Goal: Task Accomplishment & Management: Use online tool/utility

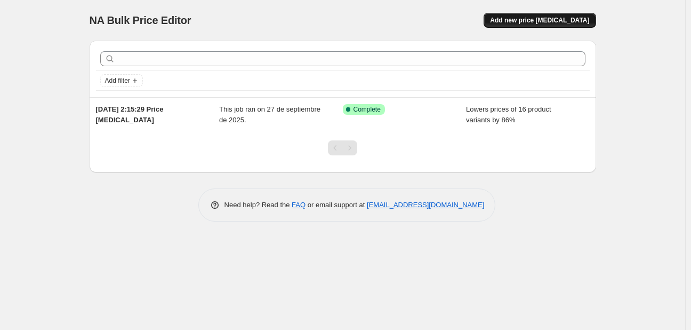
click at [551, 14] on button "Add new price [MEDICAL_DATA]" at bounding box center [540, 20] width 112 height 15
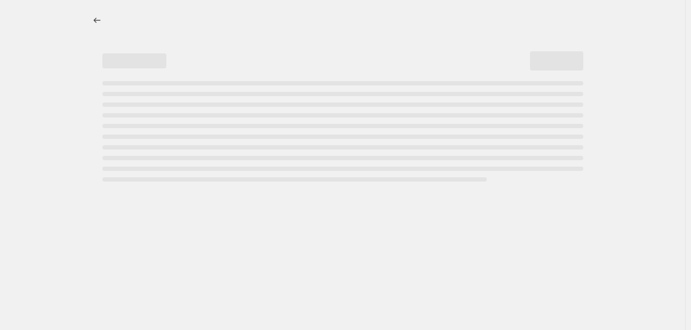
select select "percentage"
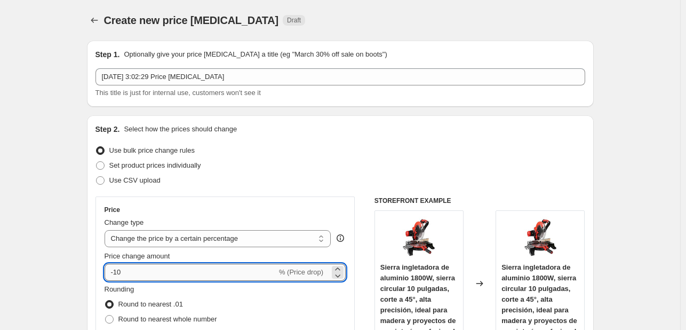
click at [158, 267] on input "-10" at bounding box center [191, 272] width 172 height 17
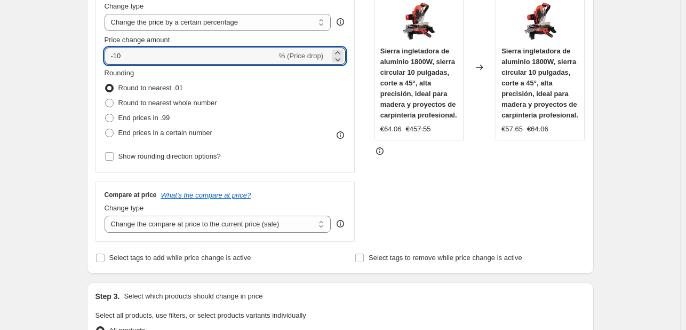
scroll to position [188, 0]
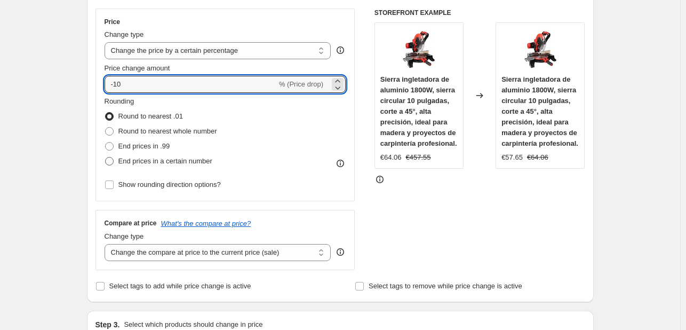
type input "-1"
type input "-3"
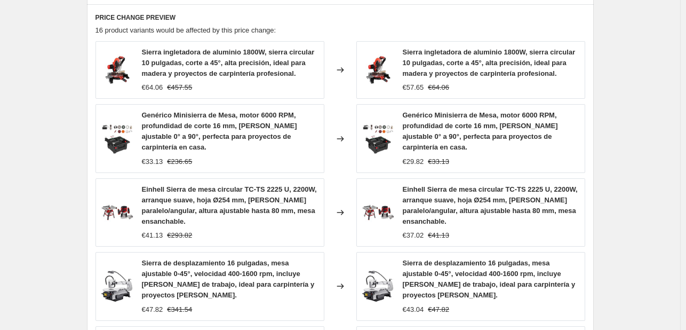
scroll to position [828, 0]
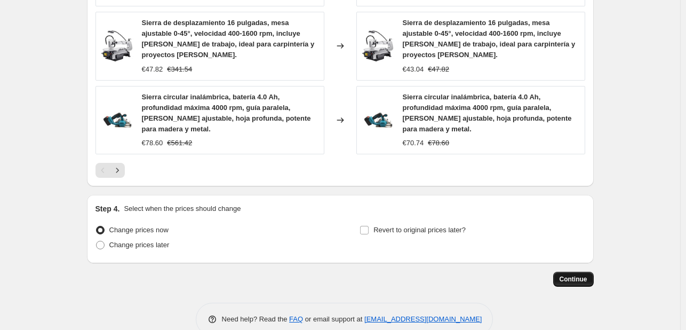
type input "-30"
click at [567, 275] on span "Continue" at bounding box center [574, 279] width 28 height 9
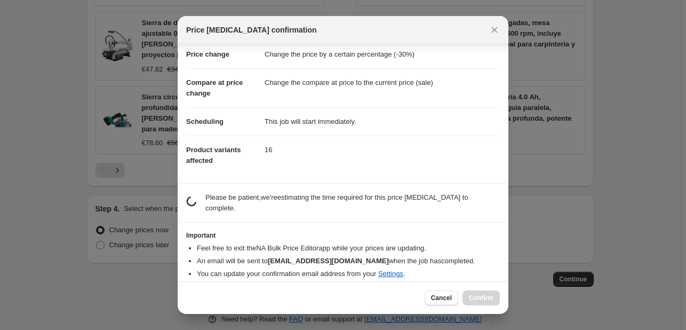
scroll to position [20, 0]
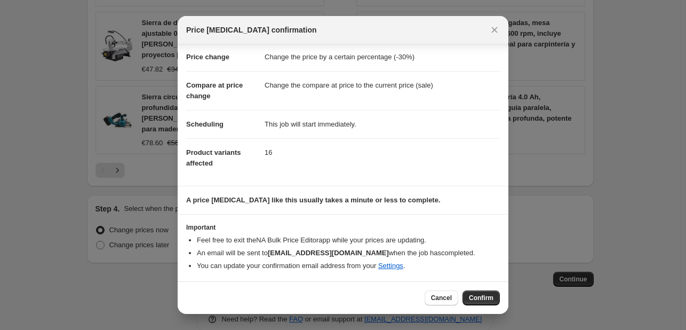
drag, startPoint x: 472, startPoint y: 292, endPoint x: 466, endPoint y: 268, distance: 25.2
click at [473, 293] on button "Confirm" at bounding box center [481, 297] width 37 height 15
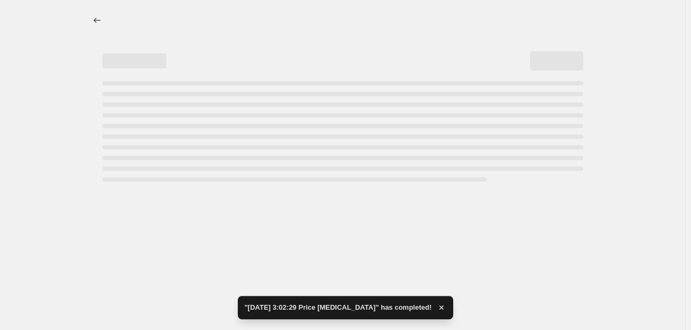
select select "percentage"
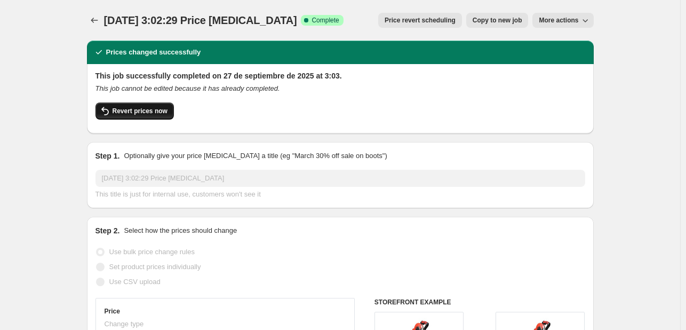
click at [138, 107] on span "Revert prices now" at bounding box center [140, 111] width 55 height 9
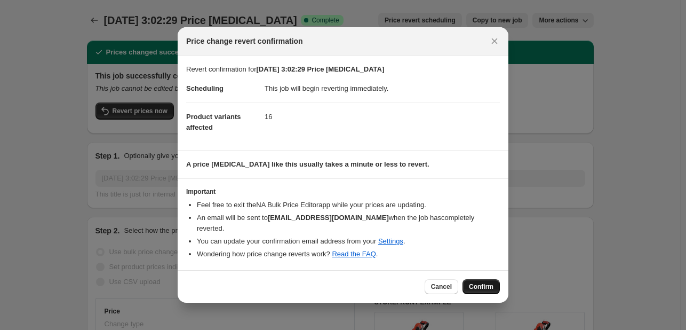
click at [481, 283] on span "Confirm" at bounding box center [481, 286] width 25 height 9
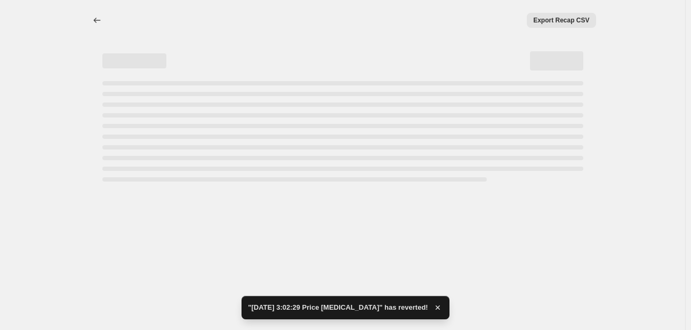
select select "percentage"
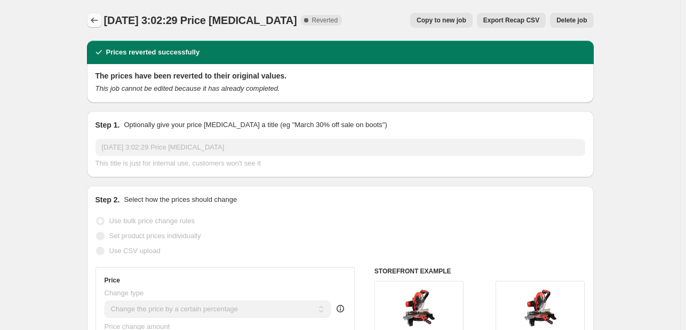
click at [98, 18] on icon "Price change jobs" at bounding box center [94, 20] width 11 height 11
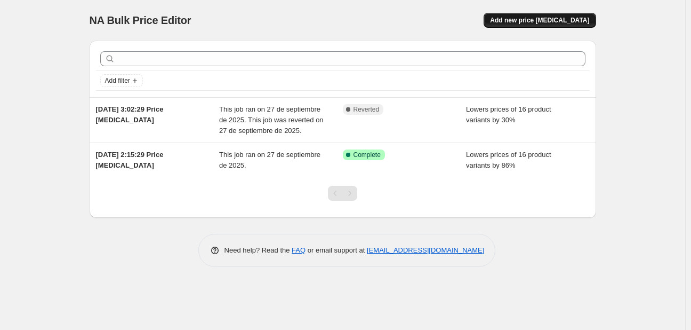
click at [537, 24] on span "Add new price [MEDICAL_DATA]" at bounding box center [539, 20] width 99 height 9
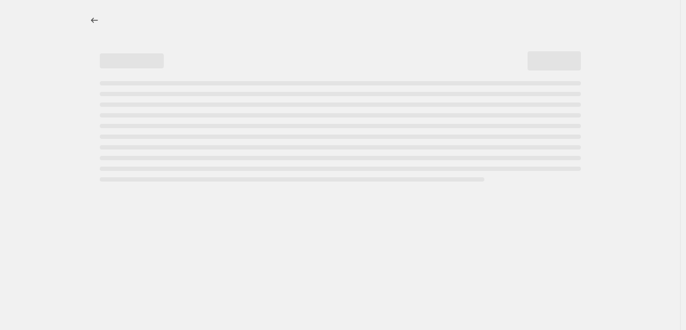
select select "percentage"
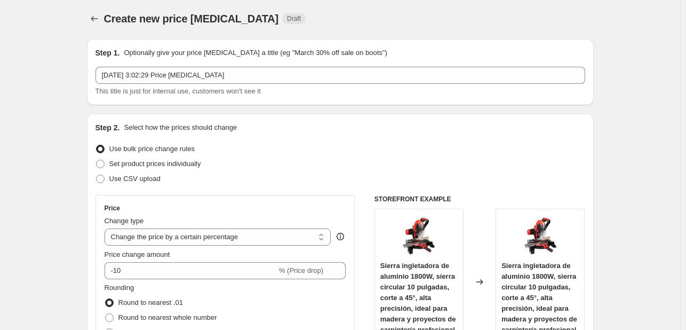
scroll to position [107, 0]
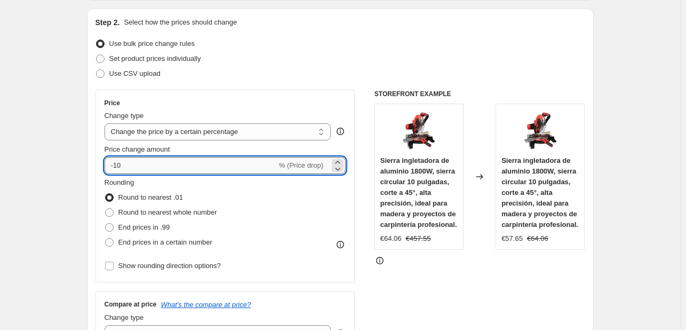
click at [168, 164] on input "-10" at bounding box center [191, 165] width 172 height 17
type input "-9"
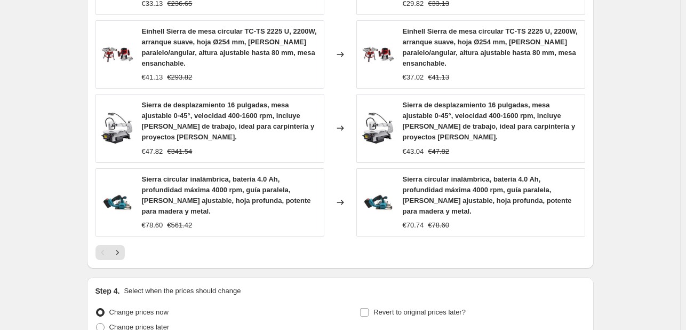
scroll to position [828, 0]
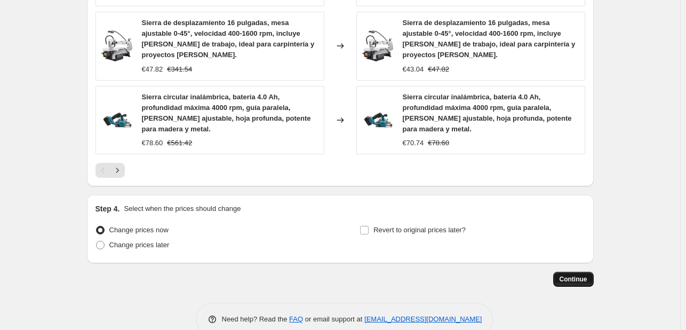
type input "-20"
click at [568, 275] on span "Continue" at bounding box center [574, 279] width 28 height 9
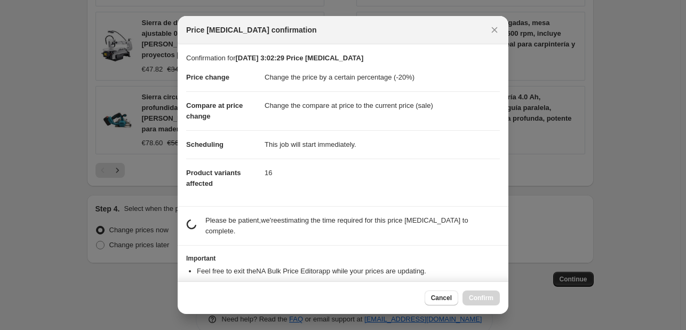
scroll to position [20, 0]
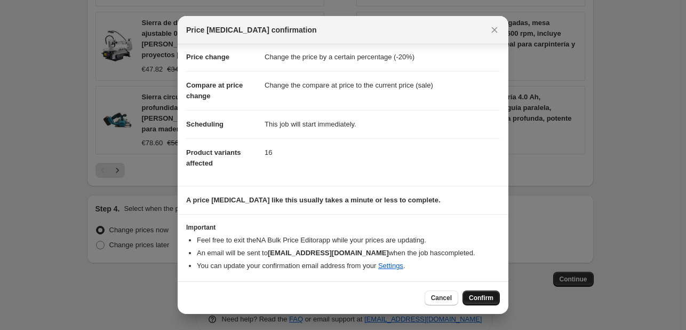
click at [482, 292] on button "Confirm" at bounding box center [481, 297] width 37 height 15
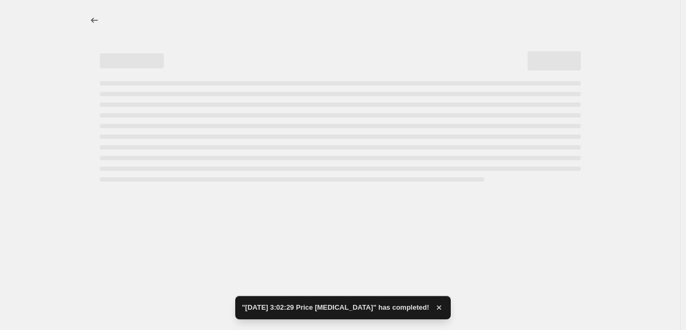
select select "percentage"
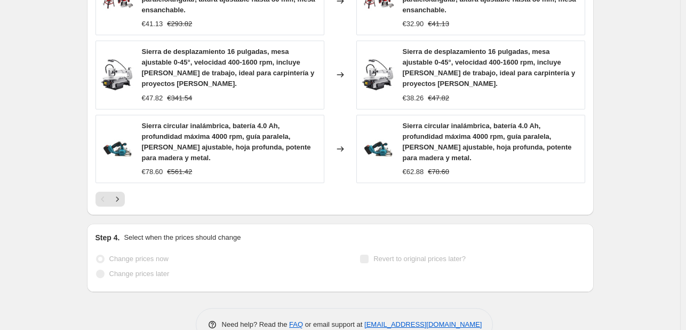
scroll to position [905, 0]
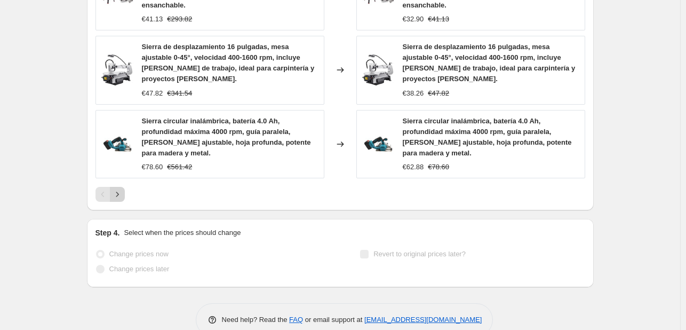
click at [119, 189] on icon "Next" at bounding box center [117, 194] width 11 height 11
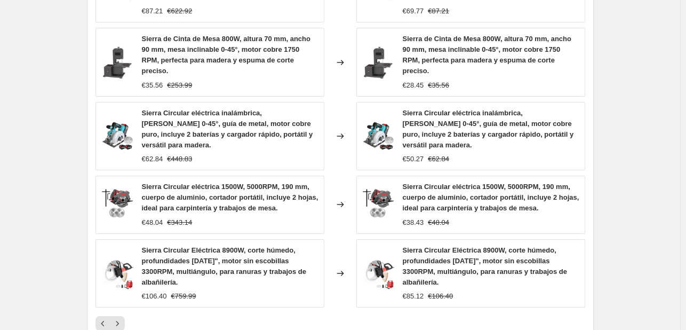
scroll to position [777, 0]
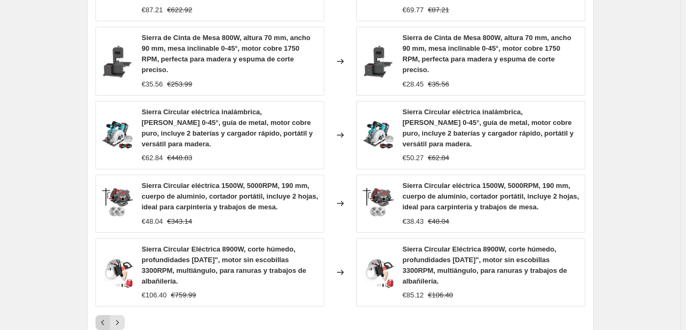
click at [99, 315] on button "Previous" at bounding box center [102, 322] width 15 height 15
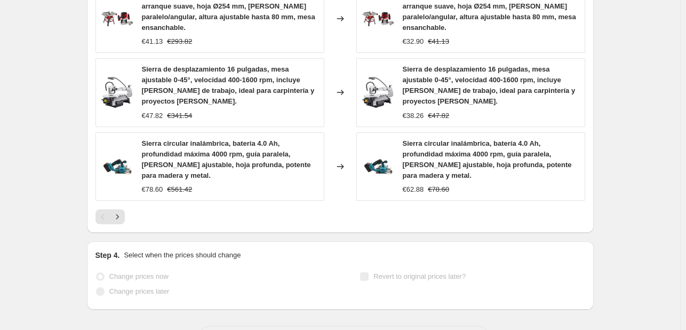
scroll to position [905, 0]
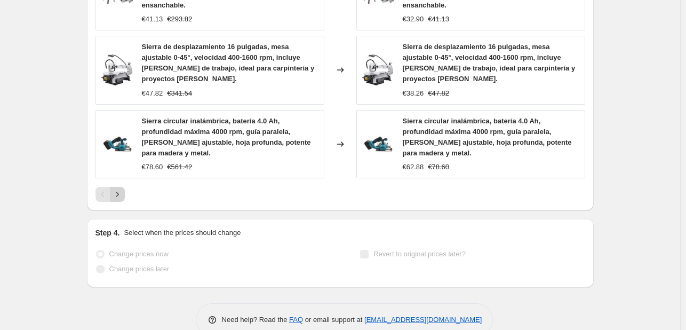
click at [117, 189] on icon "Next" at bounding box center [117, 194] width 11 height 11
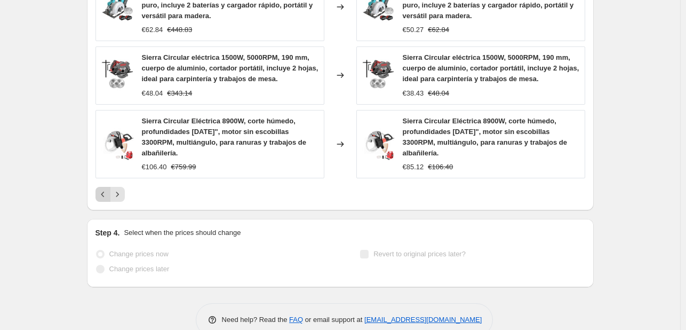
click at [100, 189] on icon "Previous" at bounding box center [103, 194] width 11 height 11
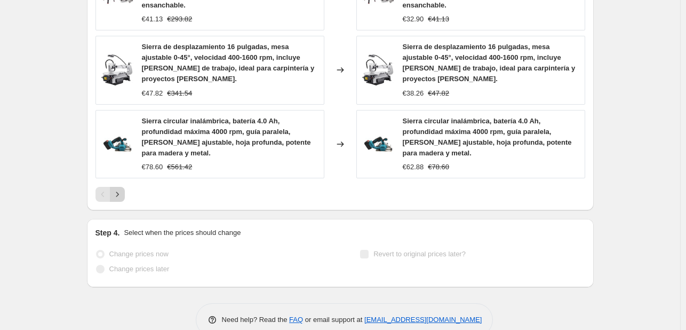
click at [123, 189] on icon "Next" at bounding box center [117, 194] width 11 height 11
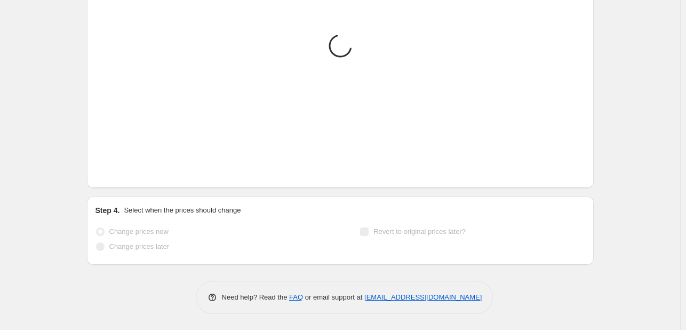
scroll to position [814, 0]
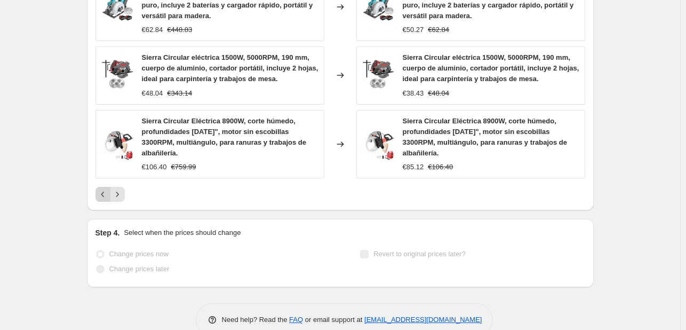
click at [101, 189] on icon "Previous" at bounding box center [103, 194] width 11 height 11
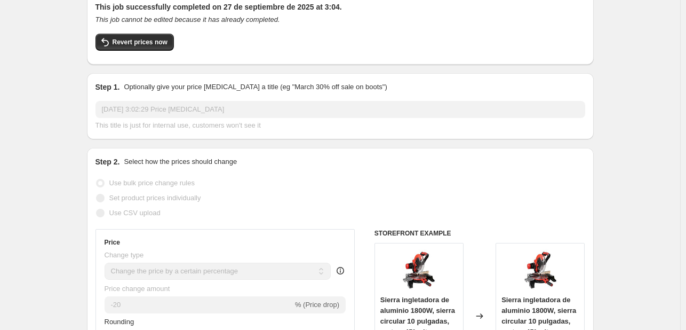
scroll to position [0, 0]
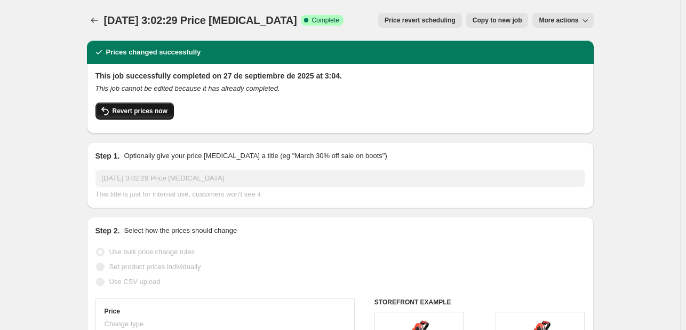
click at [128, 114] on span "Revert prices now" at bounding box center [140, 111] width 55 height 9
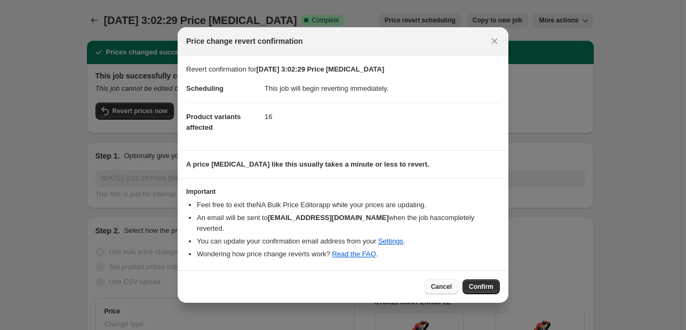
click at [444, 282] on span "Cancel" at bounding box center [441, 286] width 21 height 9
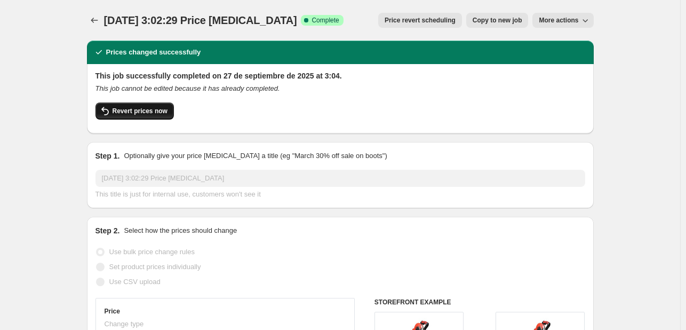
click at [126, 109] on span "Revert prices now" at bounding box center [140, 111] width 55 height 9
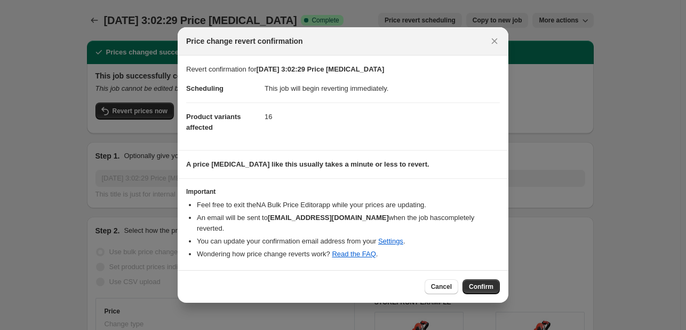
drag, startPoint x: 440, startPoint y: 282, endPoint x: 436, endPoint y: 267, distance: 15.0
click at [440, 282] on span "Cancel" at bounding box center [441, 286] width 21 height 9
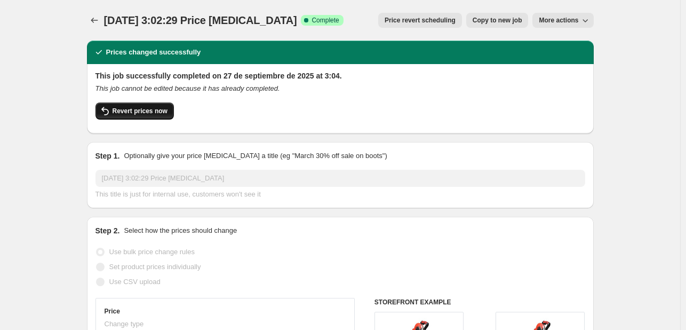
click at [142, 115] on button "Revert prices now" at bounding box center [134, 110] width 78 height 17
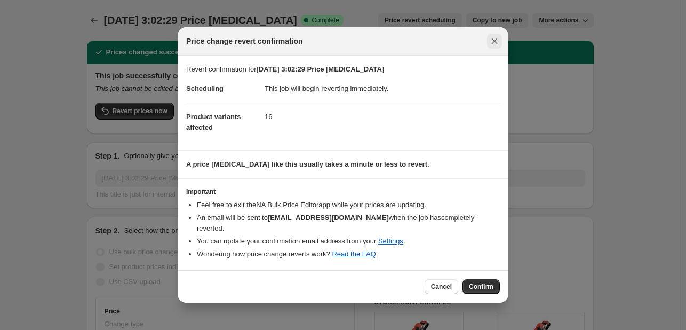
click at [496, 44] on icon "Close" at bounding box center [495, 41] width 6 height 6
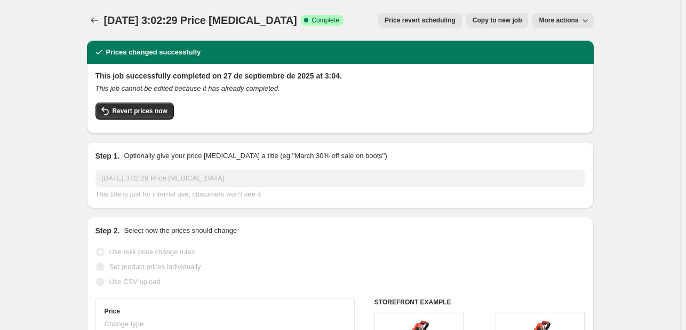
click at [560, 20] on span "More actions" at bounding box center [558, 20] width 39 height 9
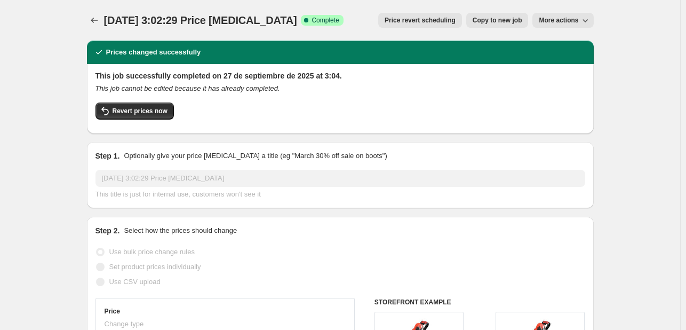
click at [564, 23] on span "More actions" at bounding box center [558, 20] width 39 height 9
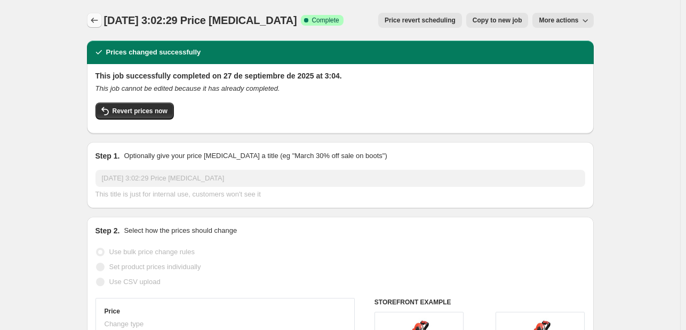
click at [100, 19] on icon "Price change jobs" at bounding box center [94, 20] width 11 height 11
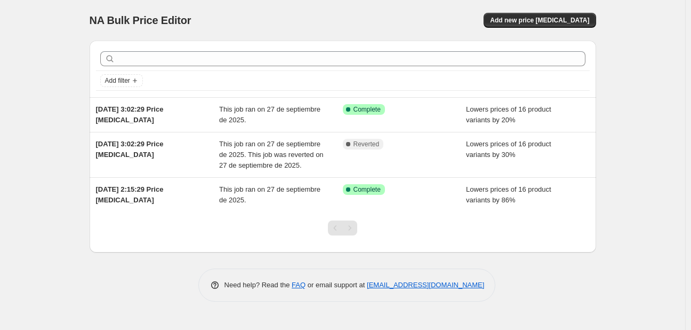
click at [352, 228] on div "Pagination" at bounding box center [350, 227] width 15 height 15
click at [337, 230] on div "Pagination" at bounding box center [335, 227] width 15 height 15
click at [530, 15] on button "Add new price [MEDICAL_DATA]" at bounding box center [540, 20] width 112 height 15
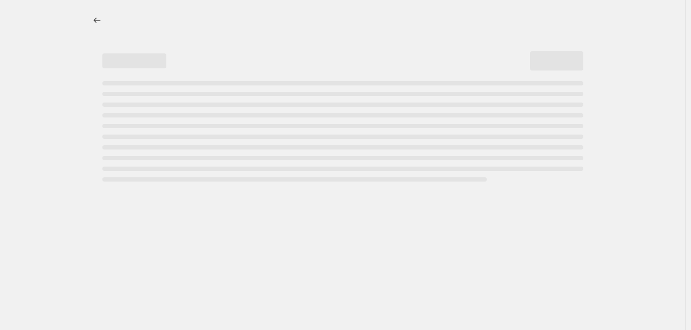
select select "percentage"
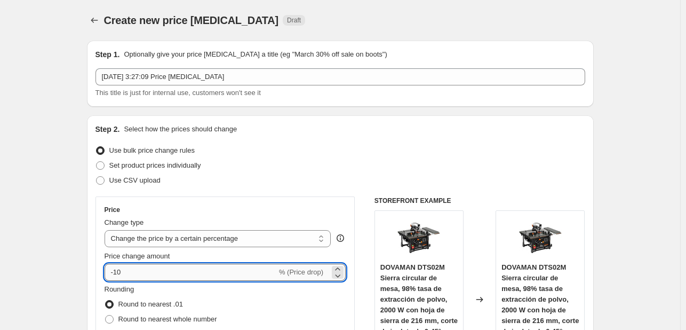
click at [155, 270] on input "-10" at bounding box center [191, 272] width 172 height 17
type input "-1"
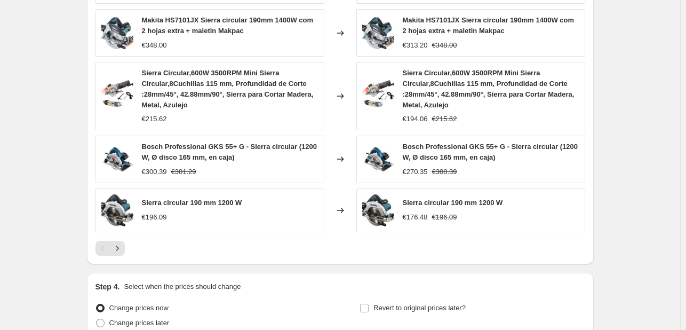
scroll to position [792, 0]
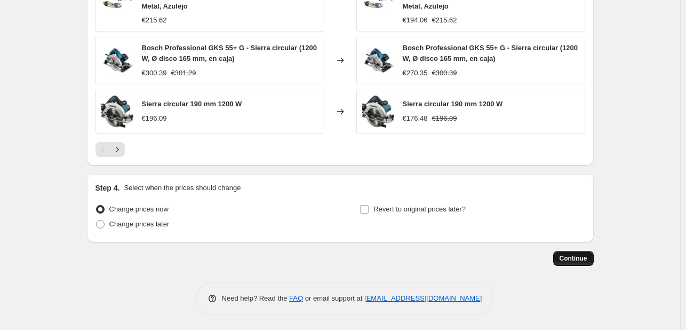
type input "-30"
click at [566, 254] on span "Continue" at bounding box center [574, 258] width 28 height 9
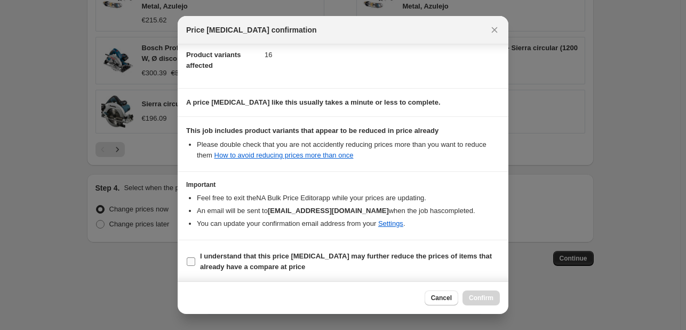
scroll to position [118, 0]
click at [269, 267] on b "I understand that this price change job may further reduce the prices of items …" at bounding box center [346, 260] width 292 height 19
click at [195, 265] on input "I understand that this price change job may further reduce the prices of items …" at bounding box center [191, 261] width 9 height 9
checkbox input "true"
click at [483, 296] on span "Confirm" at bounding box center [481, 297] width 25 height 9
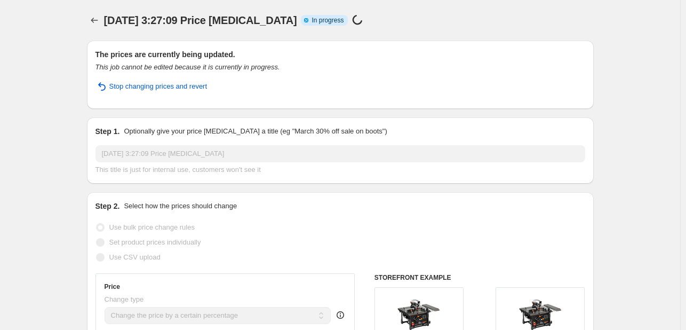
select select "percentage"
